Goal: Navigation & Orientation: Find specific page/section

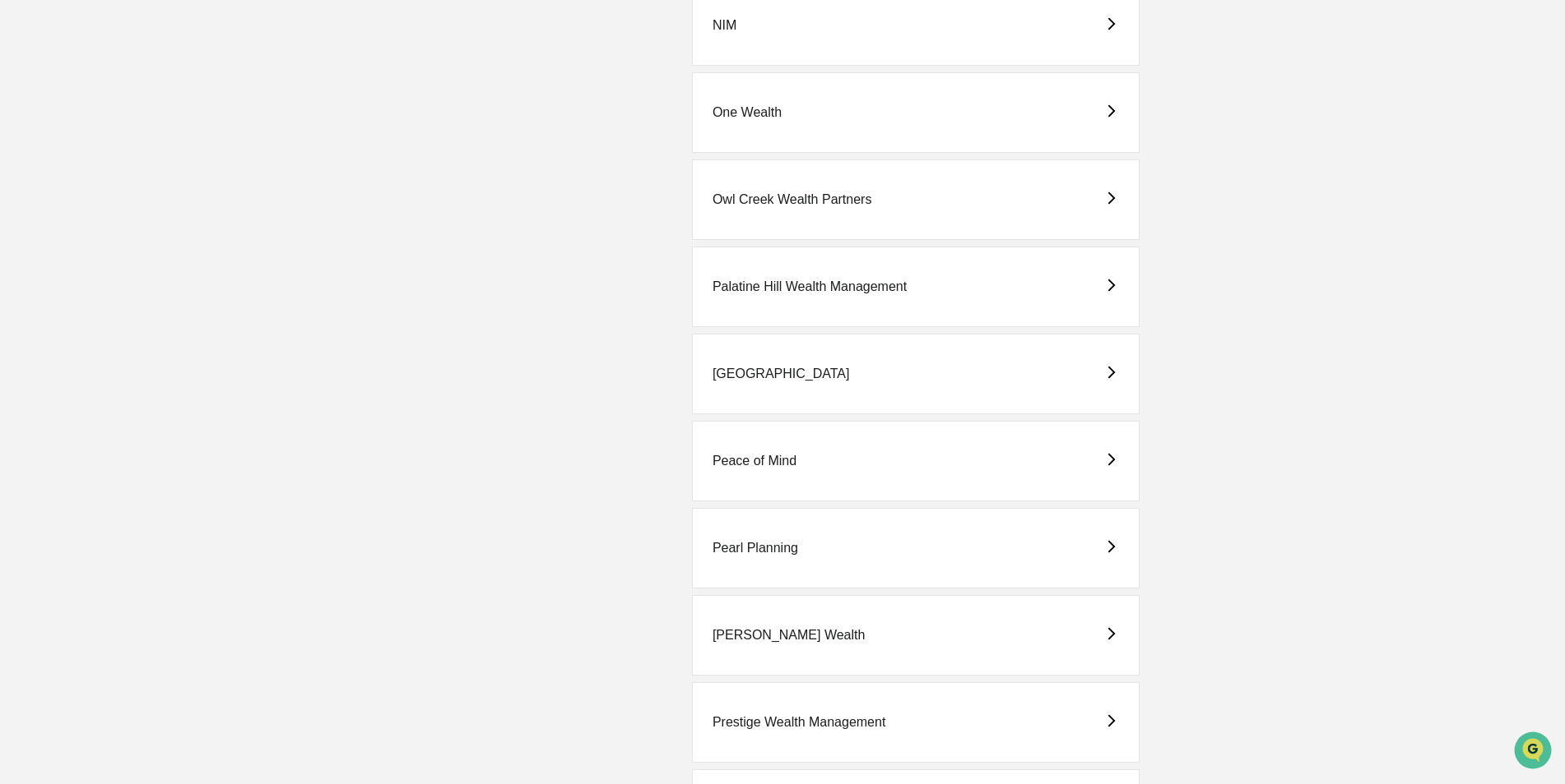
scroll to position [2795, 0]
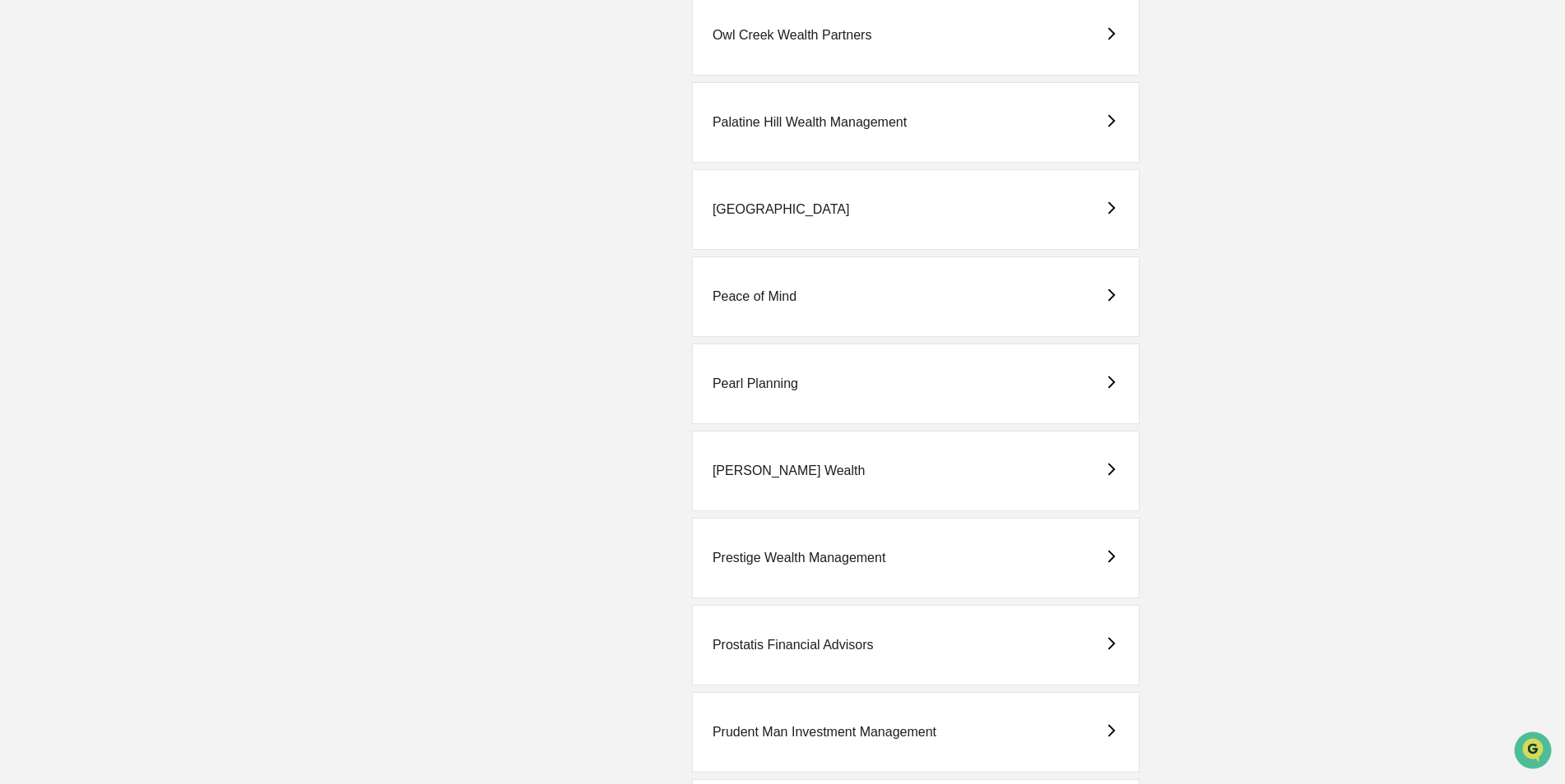
click at [794, 642] on div "Prostatis Financial Advisors" at bounding box center [792, 645] width 161 height 14
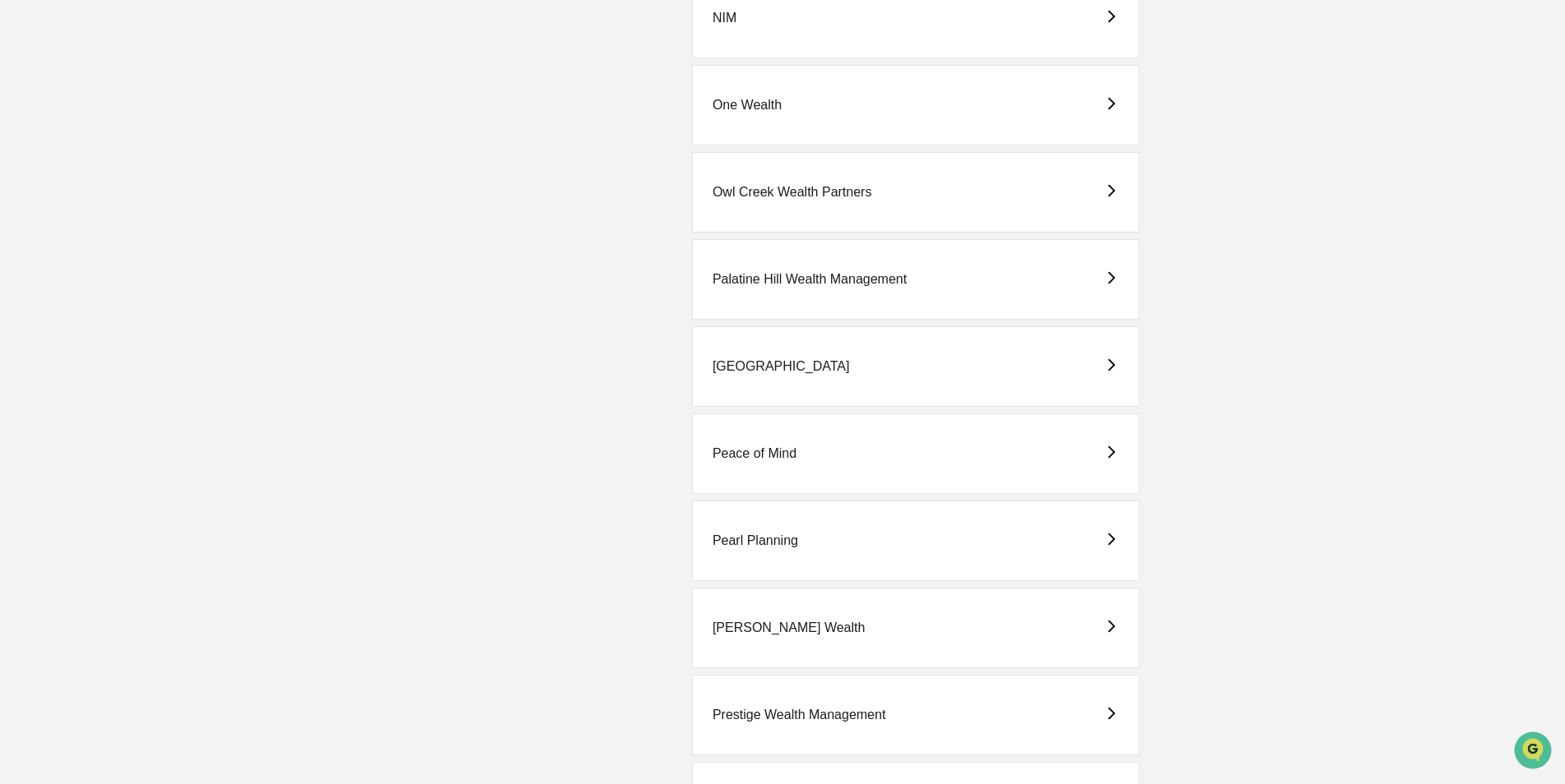
scroll to position [2795, 0]
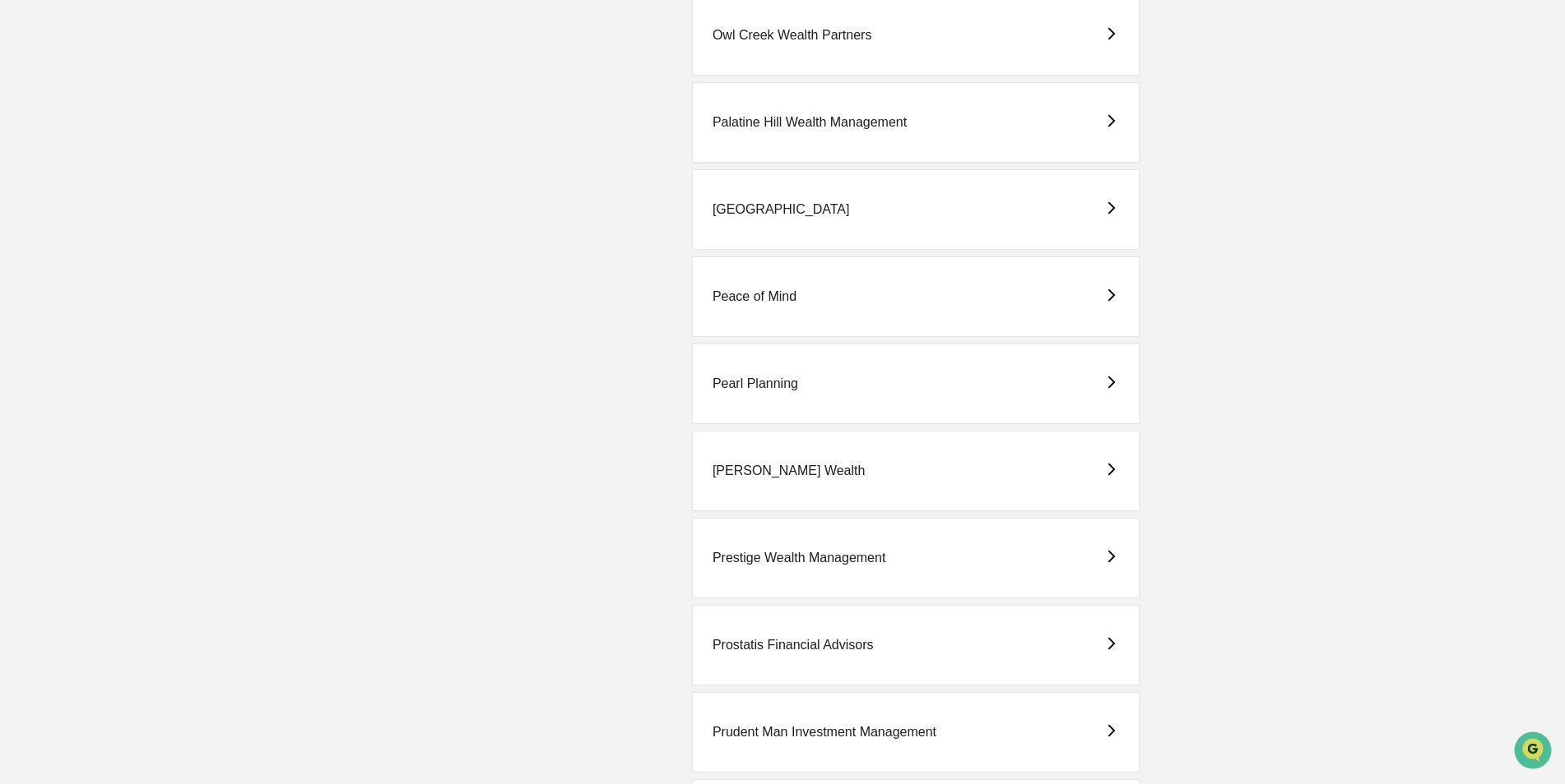
click at [751, 632] on div "Prostatis Financial Advisors" at bounding box center [915, 645] width 447 height 80
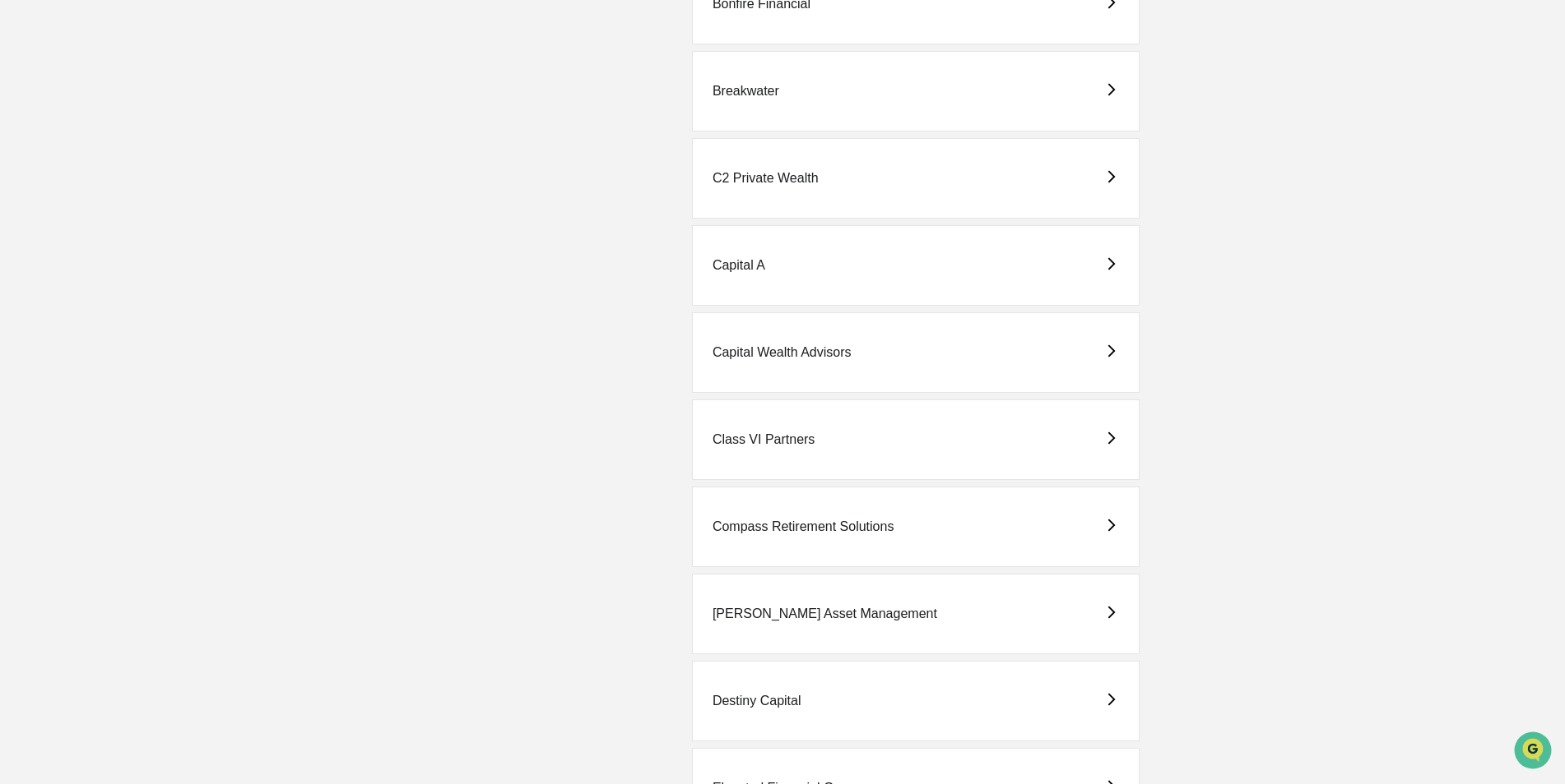
click at [760, 515] on div "Compass Retirement Solutions" at bounding box center [915, 526] width 447 height 80
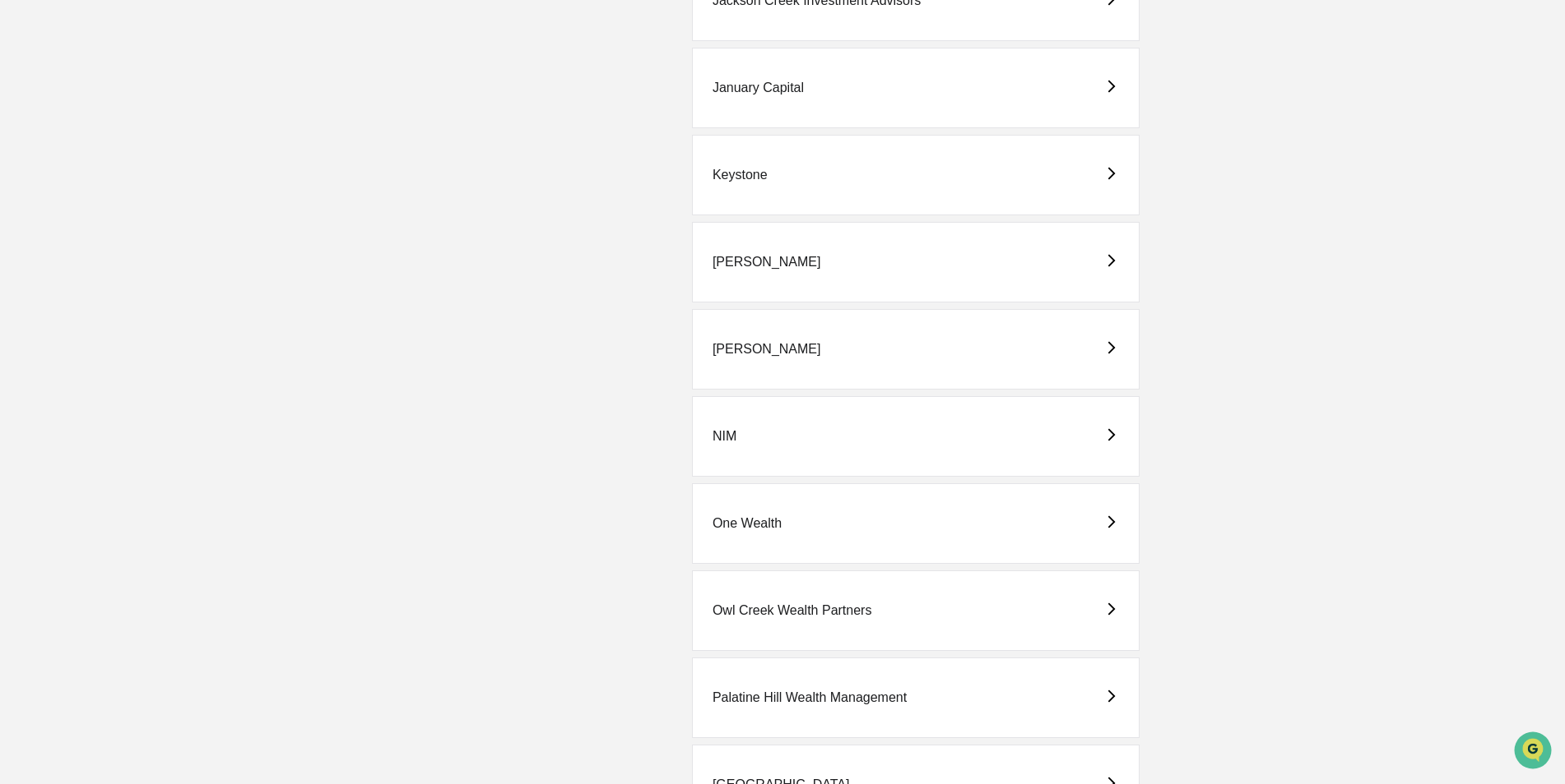
scroll to position [2795, 0]
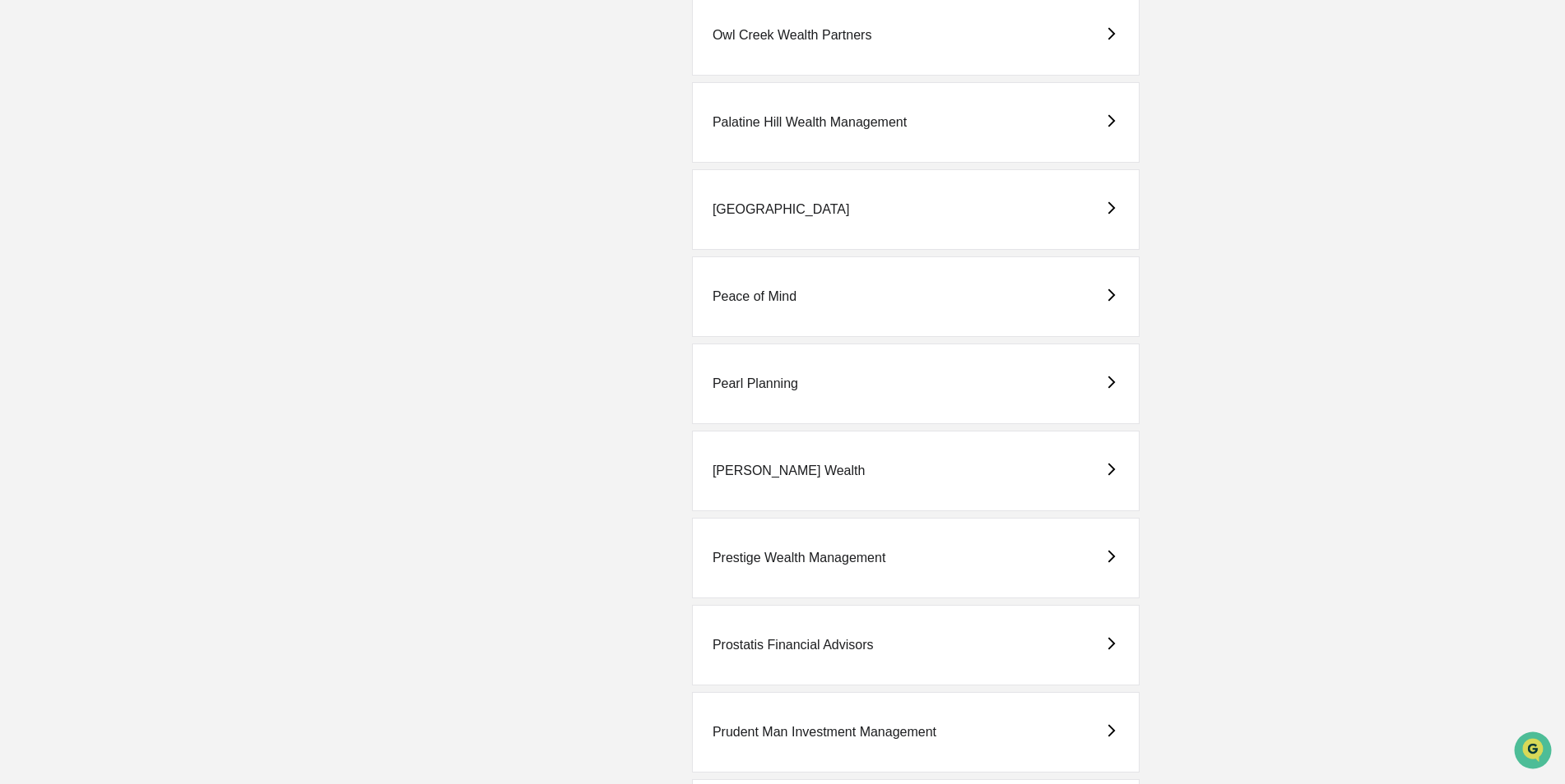
click at [770, 646] on div "Prostatis Financial Advisors" at bounding box center [792, 645] width 161 height 14
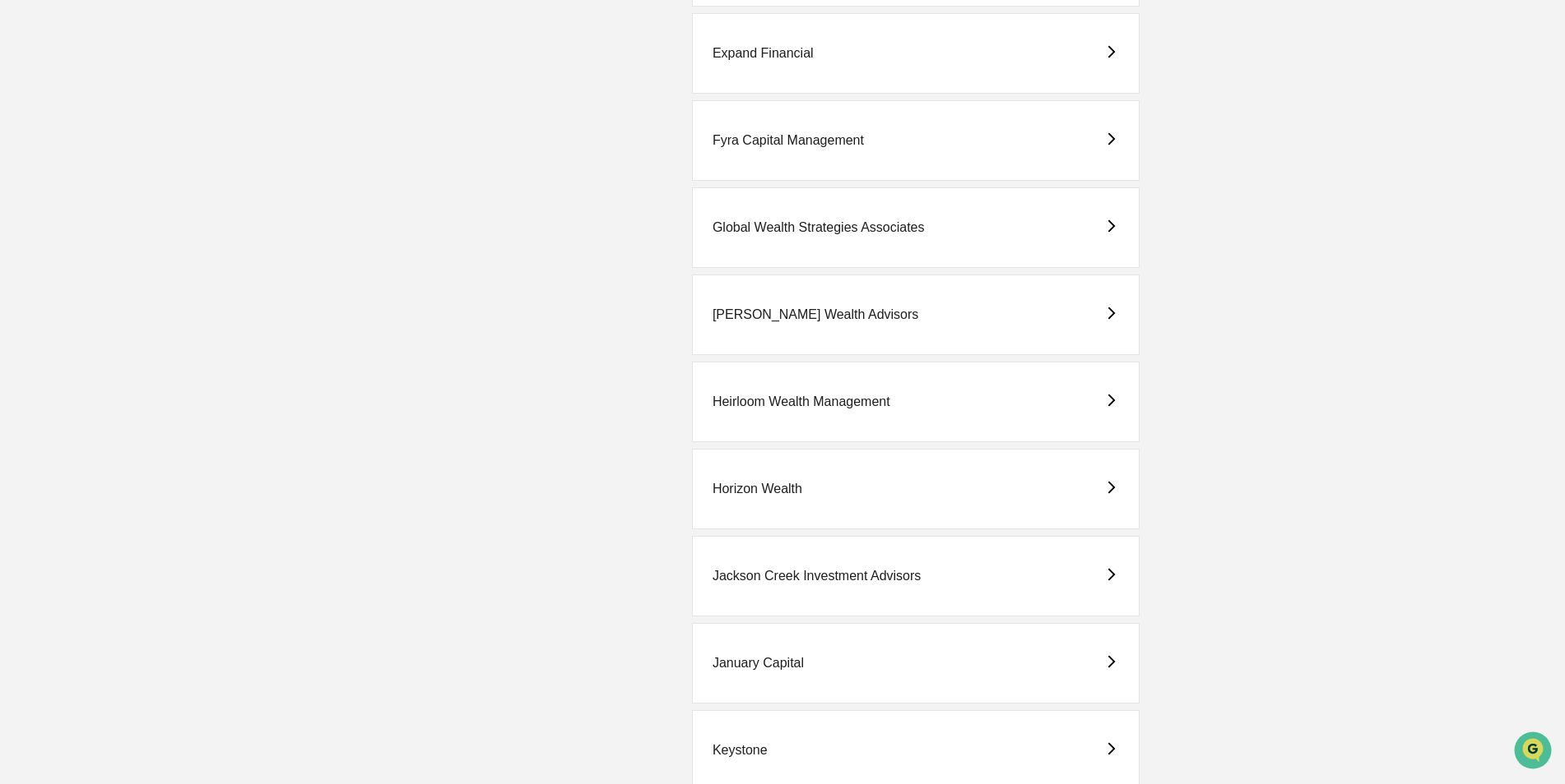
scroll to position [2220, 0]
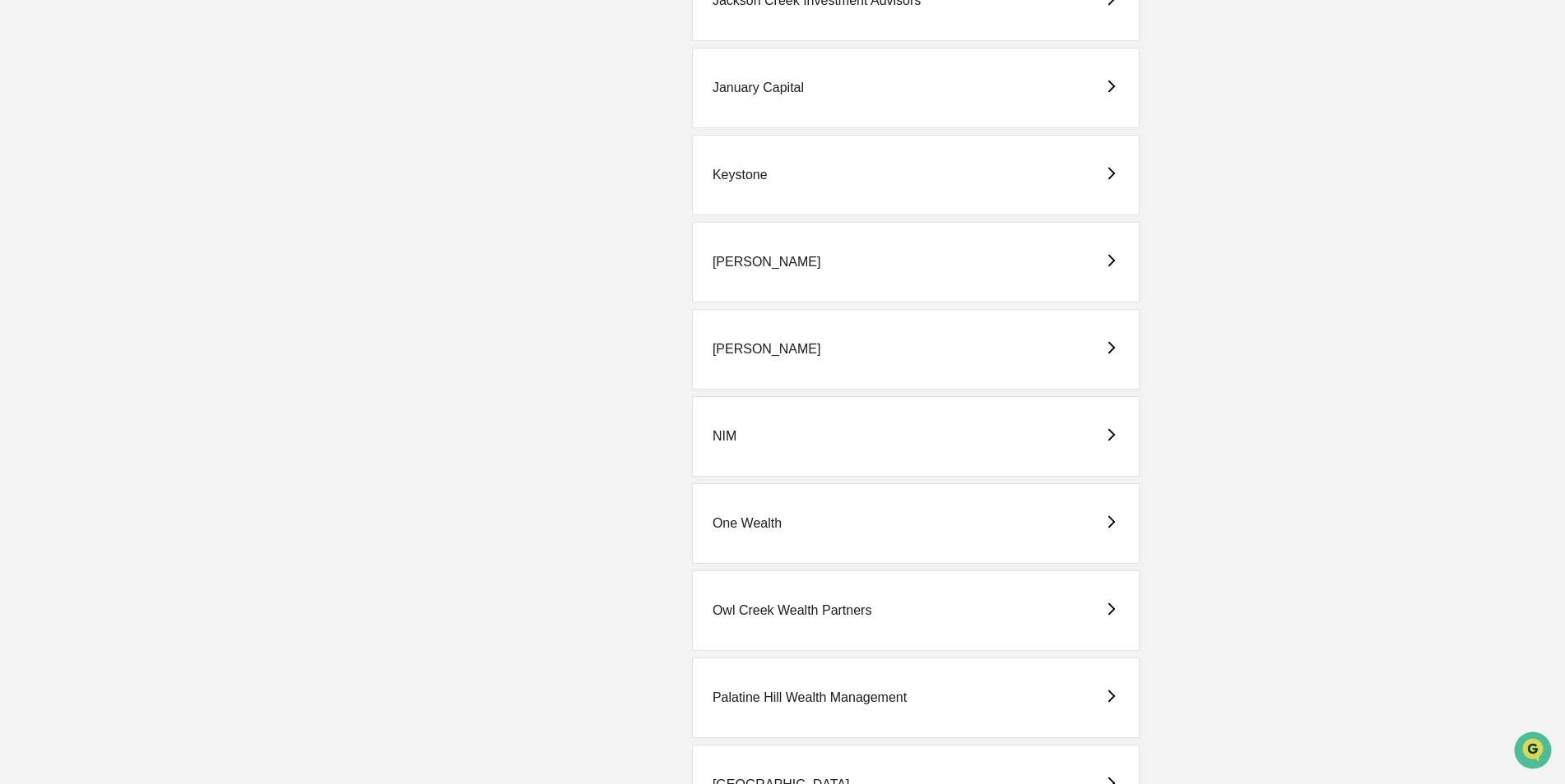
click at [751, 349] on div "[PERSON_NAME]" at bounding box center [766, 349] width 108 height 14
